Goal: Information Seeking & Learning: Learn about a topic

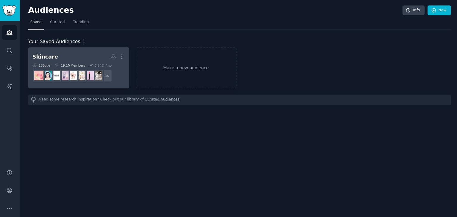
click at [86, 56] on h2 "Skincare More" at bounding box center [79, 56] width 92 height 10
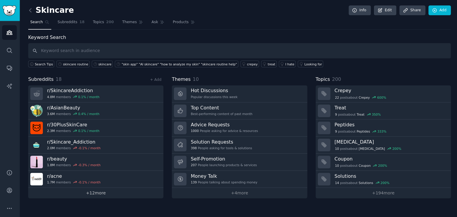
click at [139, 192] on link "+ 12 more" at bounding box center [96, 191] width 134 height 10
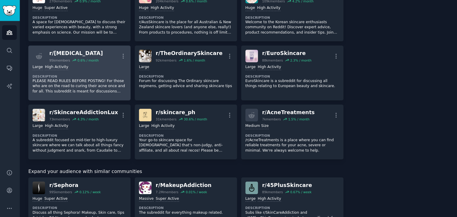
scroll to position [236, 0]
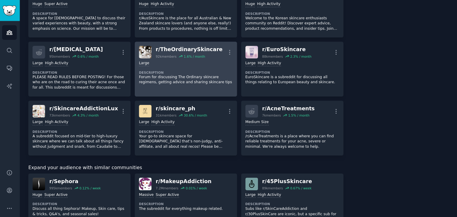
click at [181, 48] on div "r/ TheOrdinarySkincare" at bounding box center [188, 48] width 66 height 7
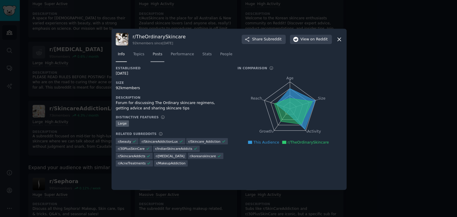
click at [162, 55] on link "Posts" at bounding box center [157, 55] width 14 height 12
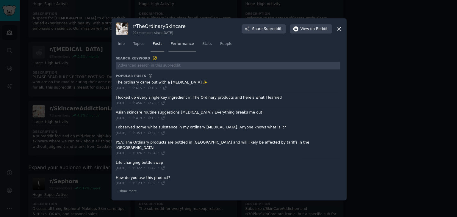
click at [189, 46] on span "Performance" at bounding box center [181, 43] width 23 height 5
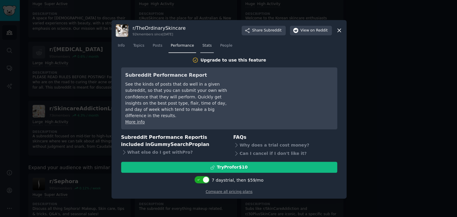
click at [206, 44] on link "Stats" at bounding box center [206, 47] width 13 height 12
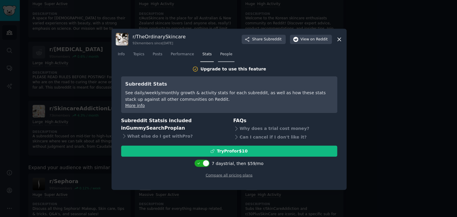
click at [221, 59] on link "People" at bounding box center [225, 55] width 16 height 12
click at [168, 57] on link "Performance" at bounding box center [181, 55] width 27 height 12
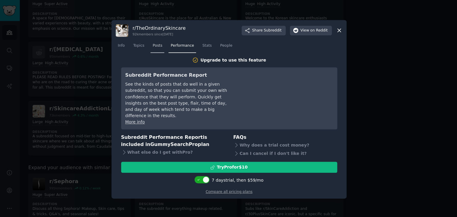
click at [153, 48] on span "Posts" at bounding box center [158, 45] width 10 height 5
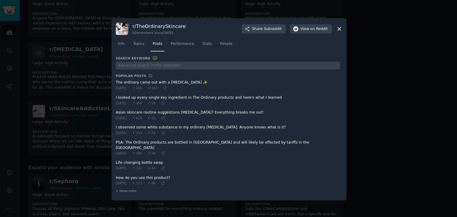
click at [147, 113] on span at bounding box center [227, 114] width 223 height 15
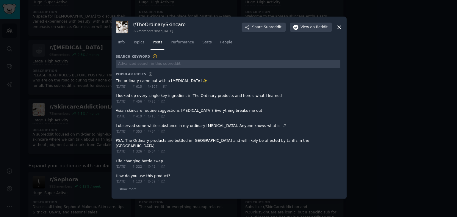
click at [338, 30] on icon at bounding box center [337, 28] width 3 height 3
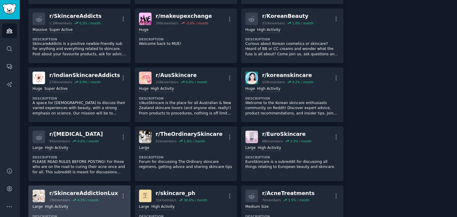
scroll to position [147, 0]
